Goal: Book appointment/travel/reservation

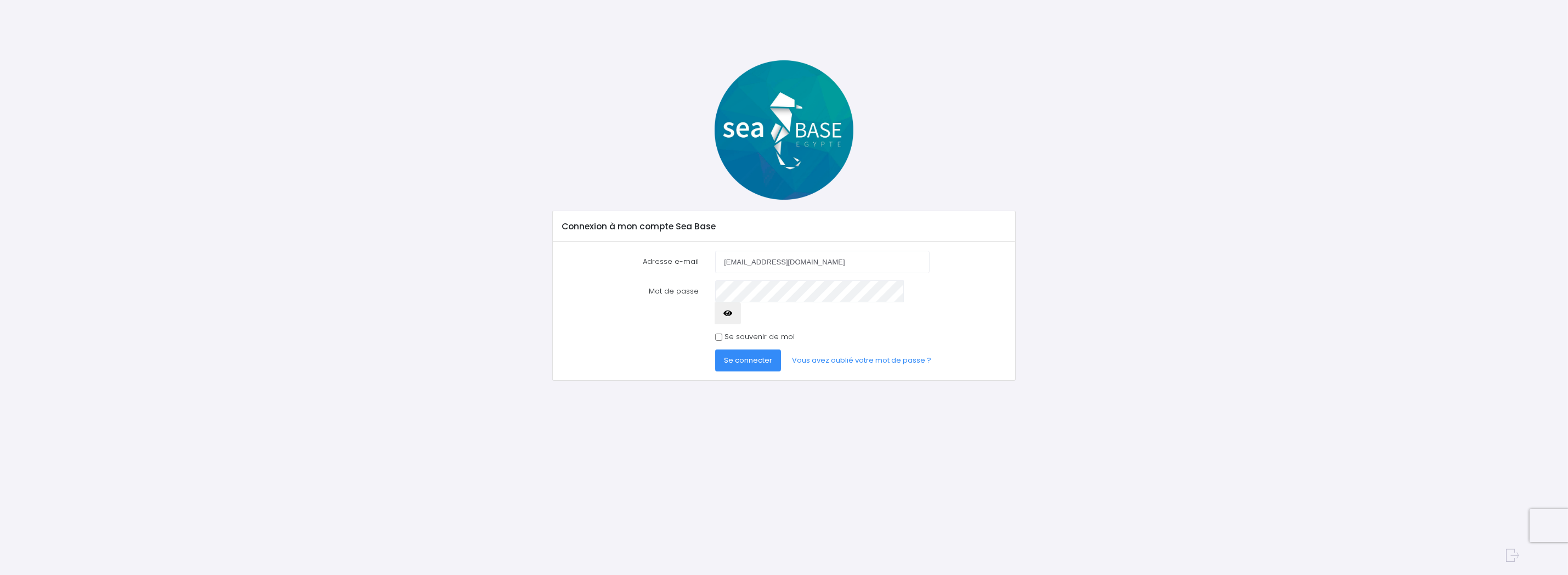
type input "[EMAIL_ADDRESS][DOMAIN_NAME]"
click at [719, 333] on input "Se souvenir de moi" at bounding box center [718, 336] width 7 height 7
checkbox input "true"
click at [733, 355] on span "Se connecter" at bounding box center [749, 360] width 49 height 11
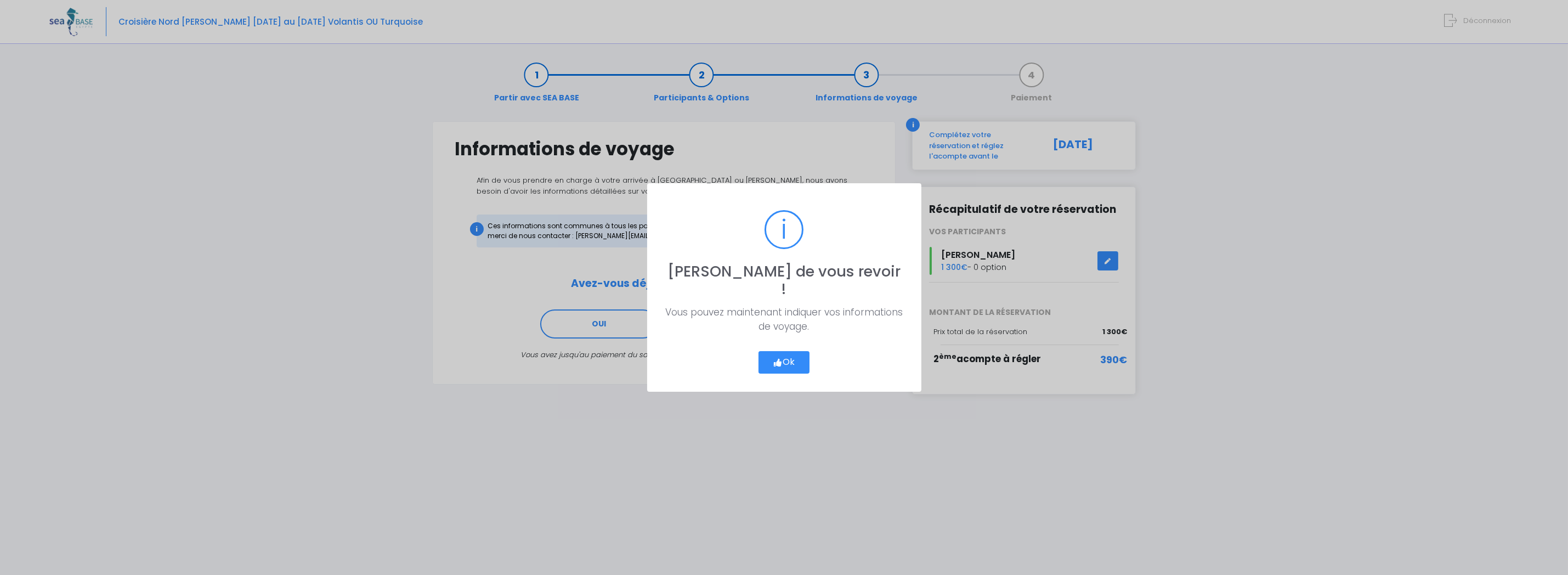
click at [791, 355] on button "Ok" at bounding box center [784, 363] width 51 height 23
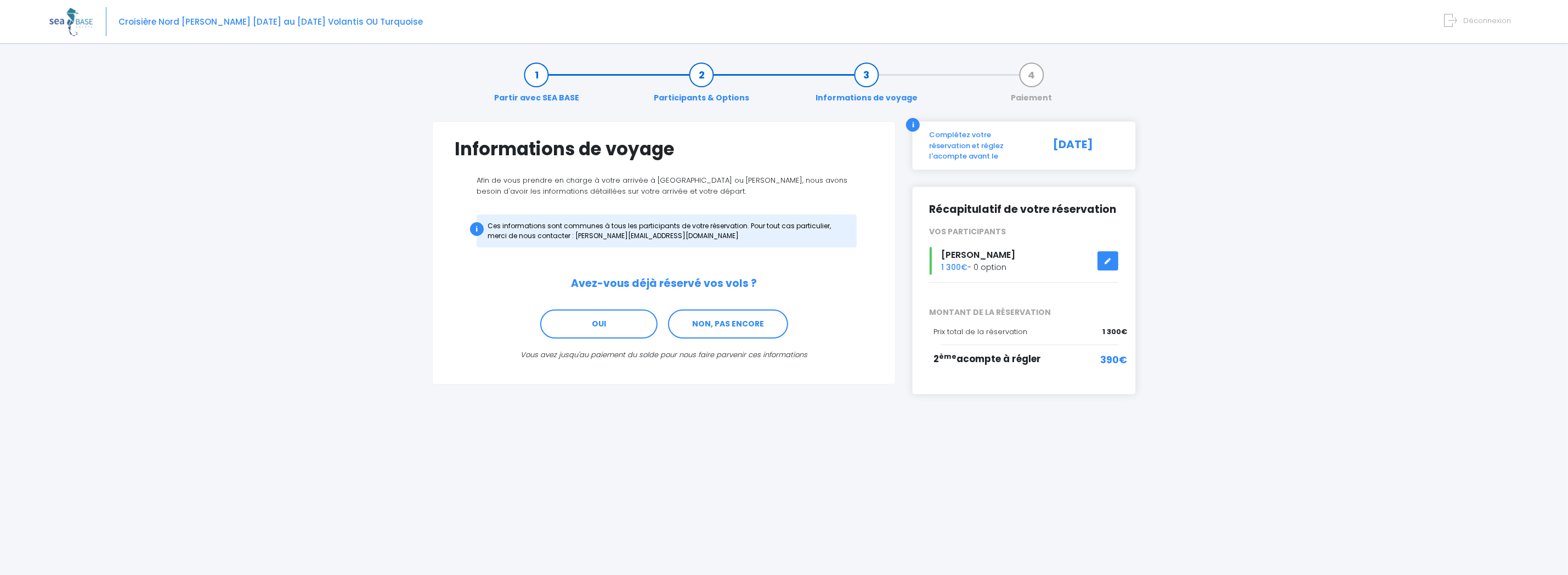
click at [1112, 353] on span "390€" at bounding box center [1114, 359] width 27 height 15
click at [1049, 353] on div "2 ème acompte à régler" at bounding box center [998, 365] width 129 height 25
click at [1007, 353] on span "2 ème acompte à régler" at bounding box center [987, 359] width 108 height 14
click at [980, 133] on div "Complétez votre réservation et réglez l'acompte avant le" at bounding box center [982, 145] width 120 height 32
click at [1065, 141] on div "05/10/2025" at bounding box center [1084, 145] width 86 height 32
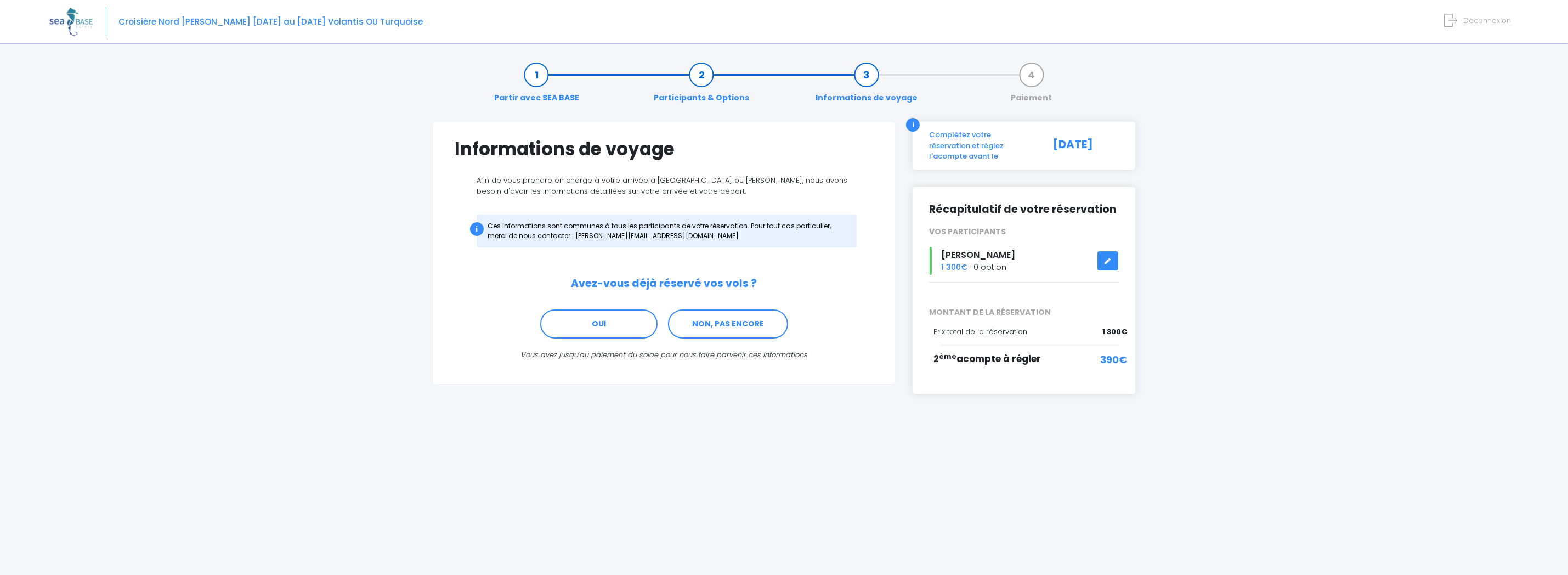
click at [1080, 146] on div "05/10/2025" at bounding box center [1084, 145] width 86 height 32
click at [1009, 142] on div "Complétez votre réservation et réglez l'acompte avant le" at bounding box center [982, 145] width 120 height 32
click at [598, 321] on link "OUI" at bounding box center [598, 324] width 117 height 30
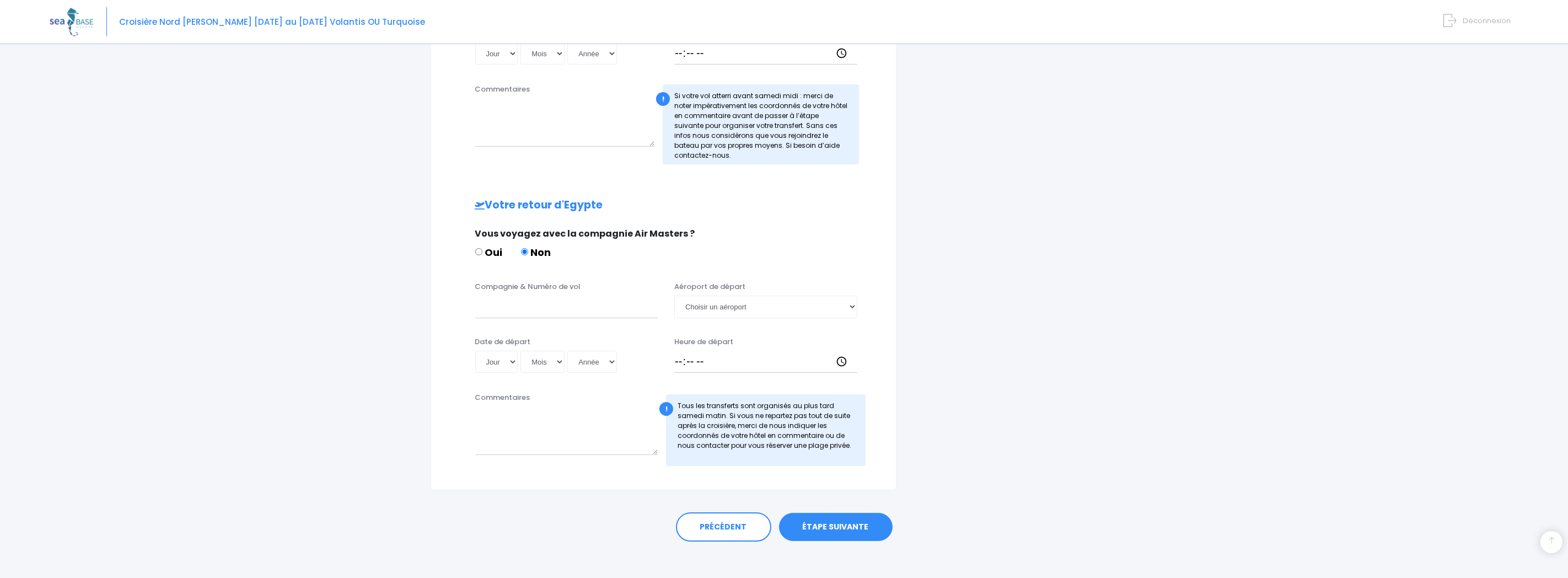
scroll to position [503, 0]
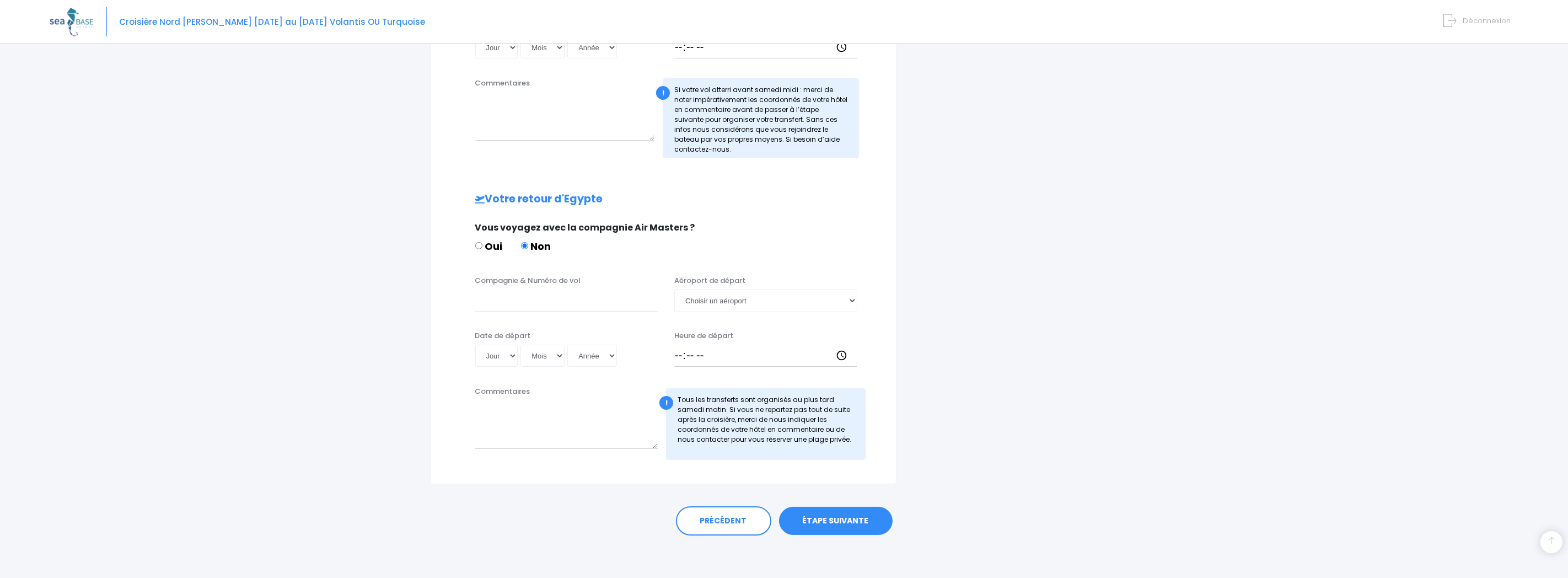
click at [837, 519] on link "ÉTAPE SUIVANTE" at bounding box center [835, 520] width 113 height 28
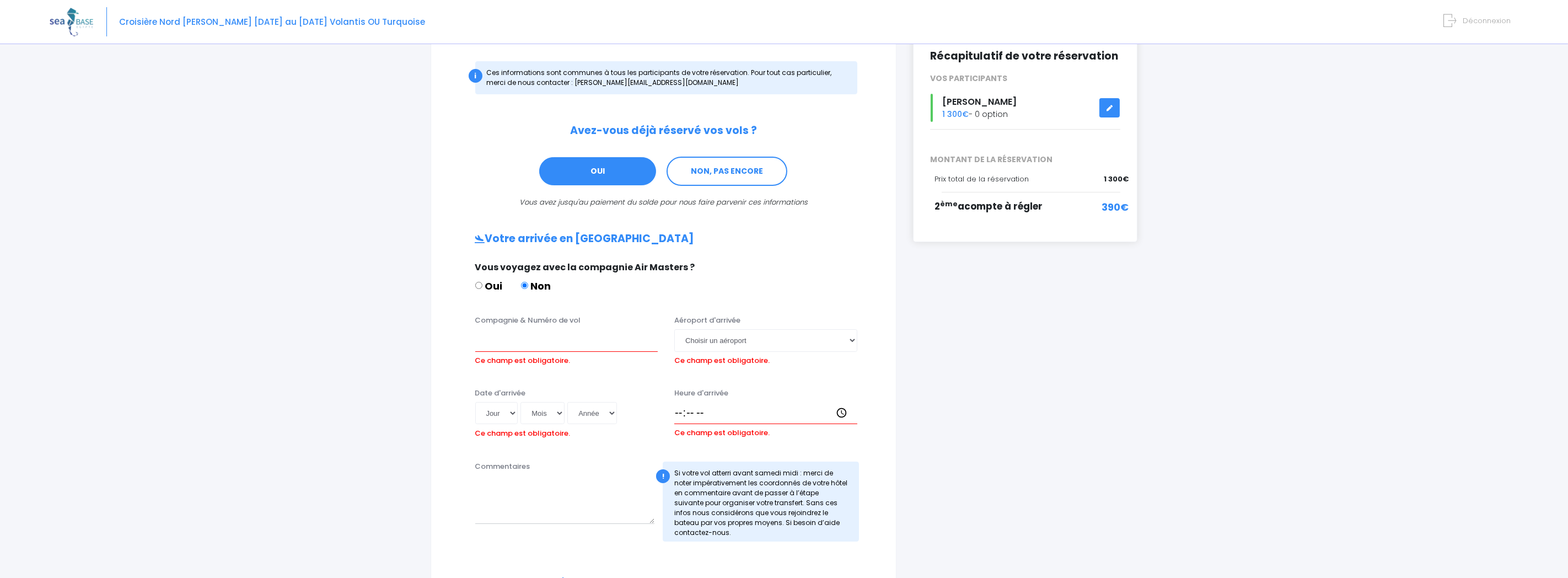
scroll to position [151, 0]
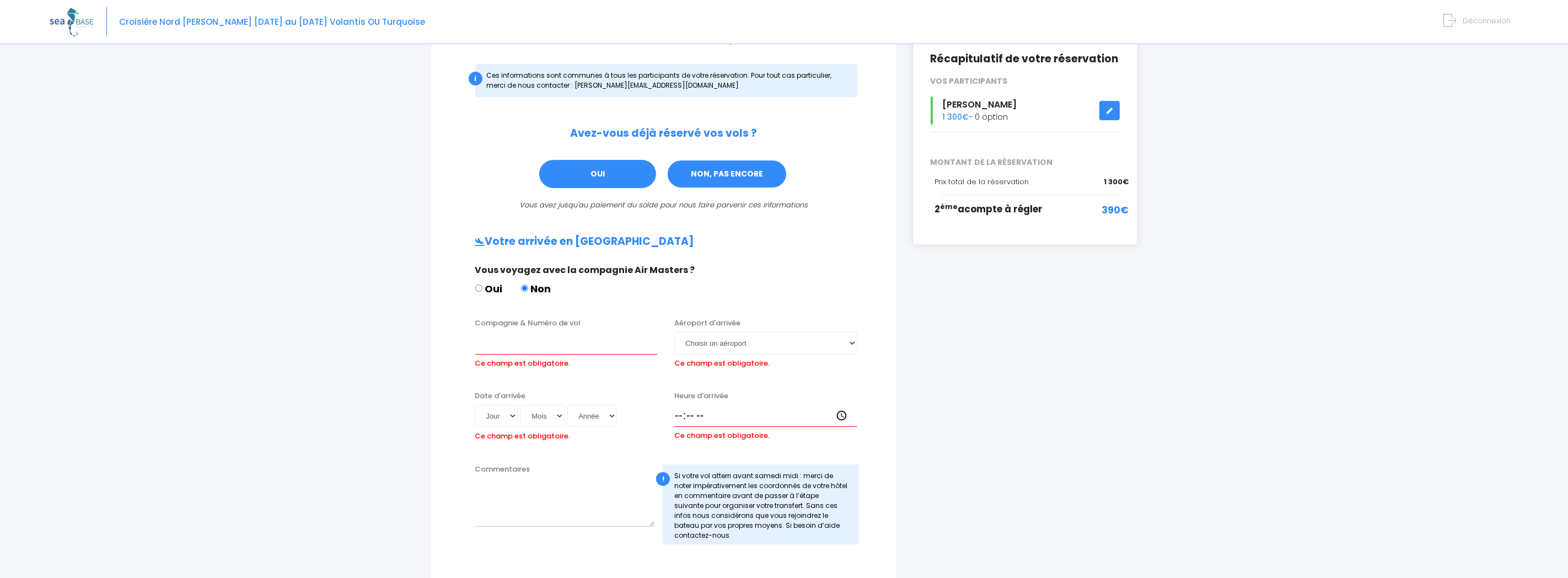
click at [735, 171] on link "NON, PAS ENCORE" at bounding box center [727, 174] width 121 height 30
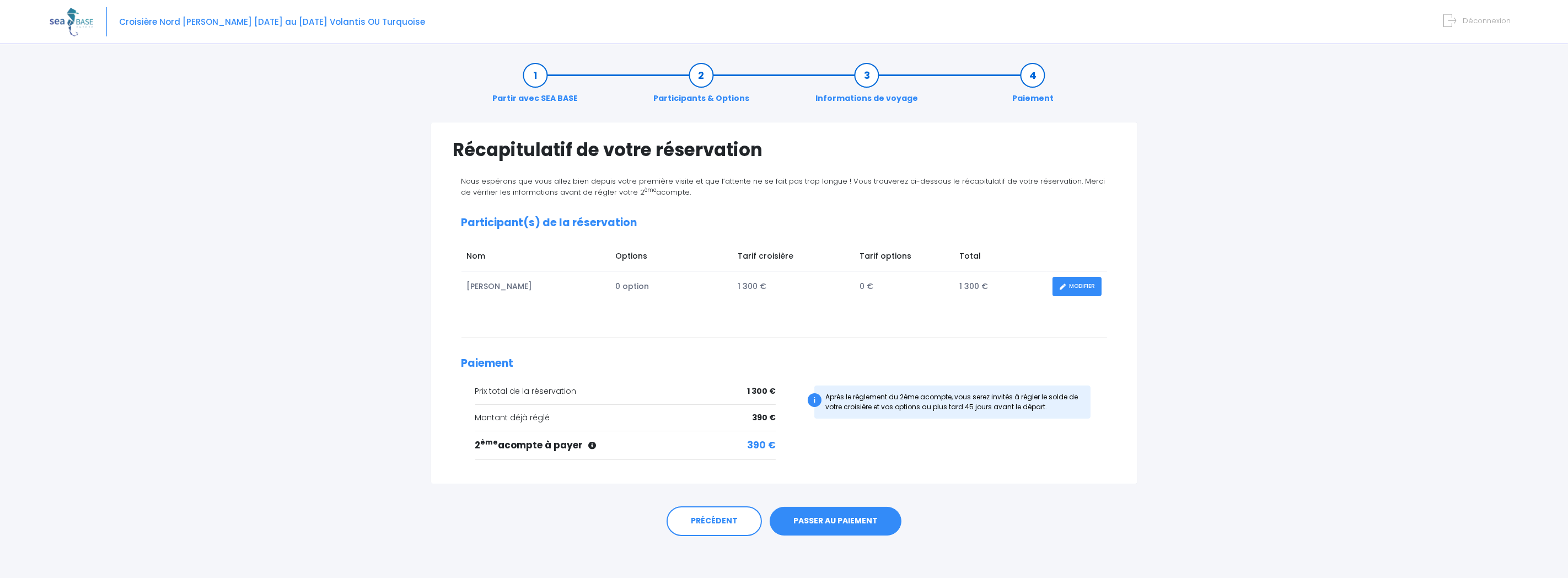
click at [827, 521] on link "PASSER AU PAIEMENT" at bounding box center [835, 520] width 132 height 28
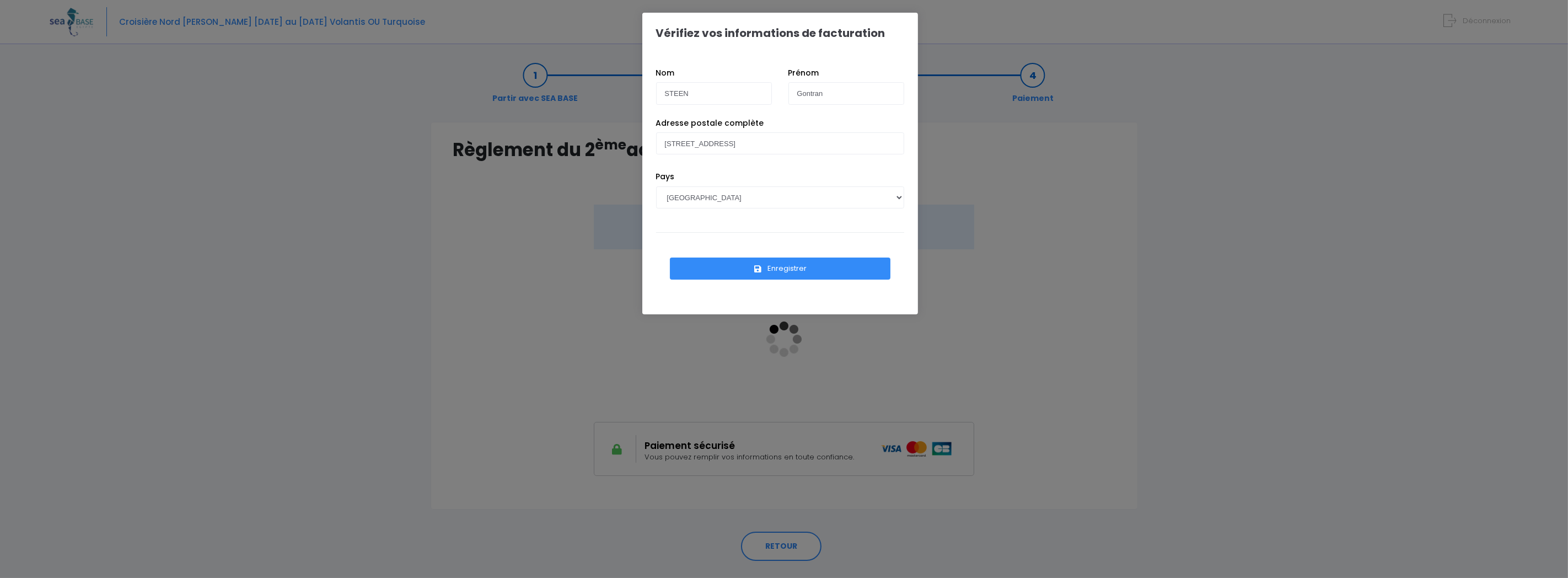
click at [778, 269] on button "Enregistrer" at bounding box center [780, 268] width 221 height 22
